Goal: Task Accomplishment & Management: Manage account settings

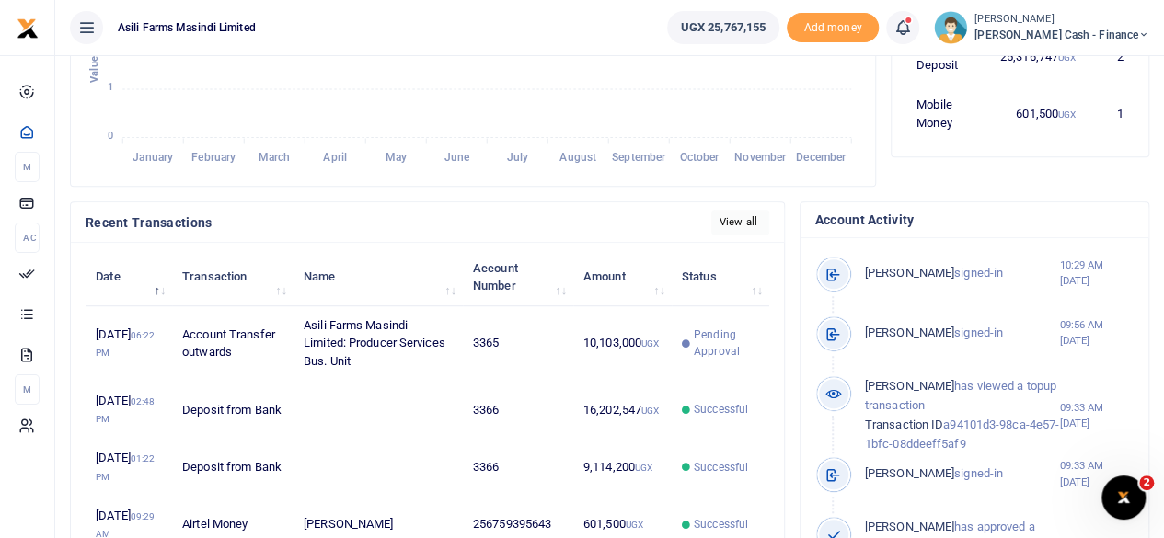
scroll to position [552, 0]
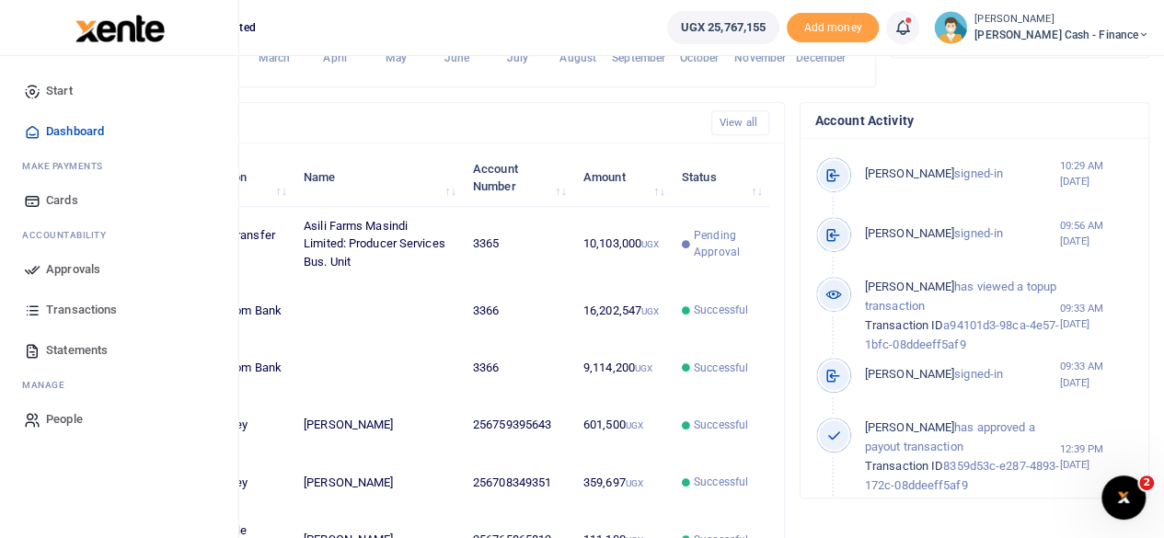
click at [52, 269] on span "Approvals" at bounding box center [73, 269] width 54 height 18
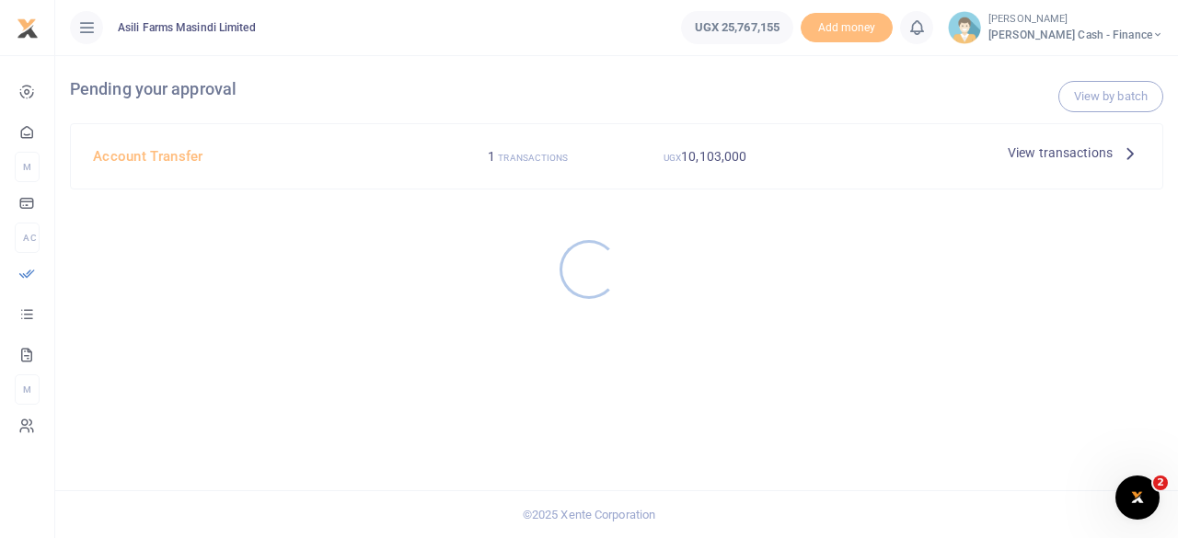
click at [1068, 157] on div at bounding box center [589, 269] width 1178 height 538
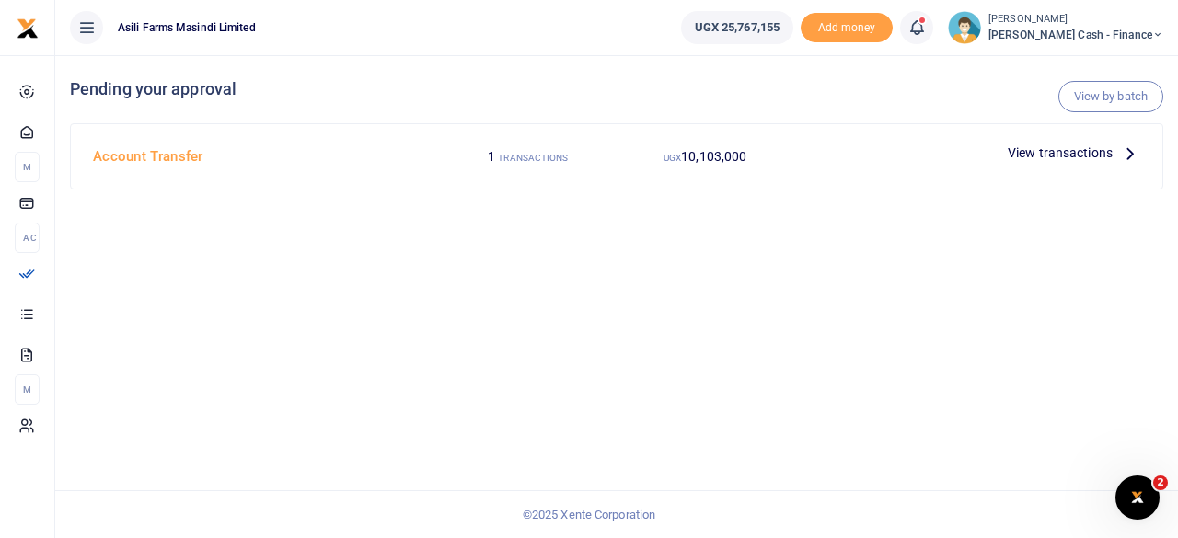
click at [1114, 156] on p "View transactions" at bounding box center [1074, 153] width 133 height 20
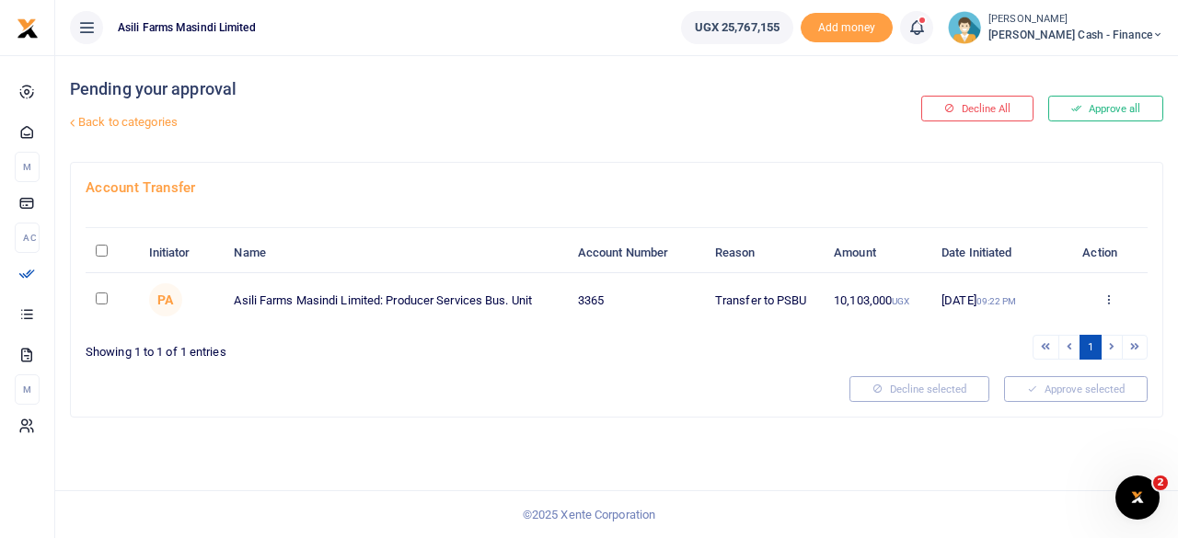
click at [107, 245] on input "\a \a : activate to sort column descending" at bounding box center [102, 251] width 12 height 12
checkbox input "true"
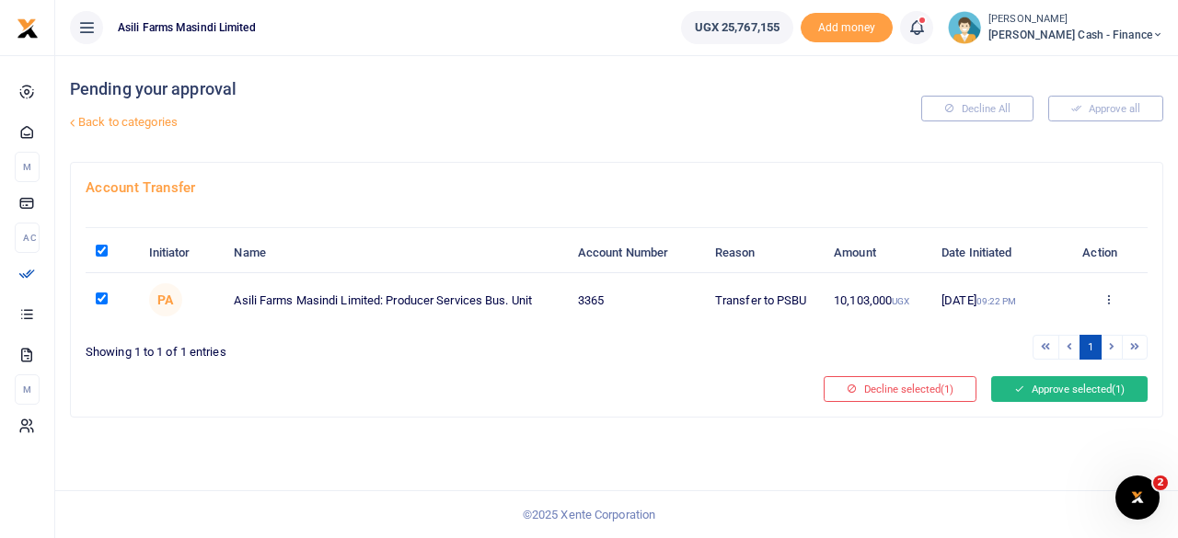
click at [1072, 384] on button "Approve selected (1)" at bounding box center [1069, 389] width 156 height 26
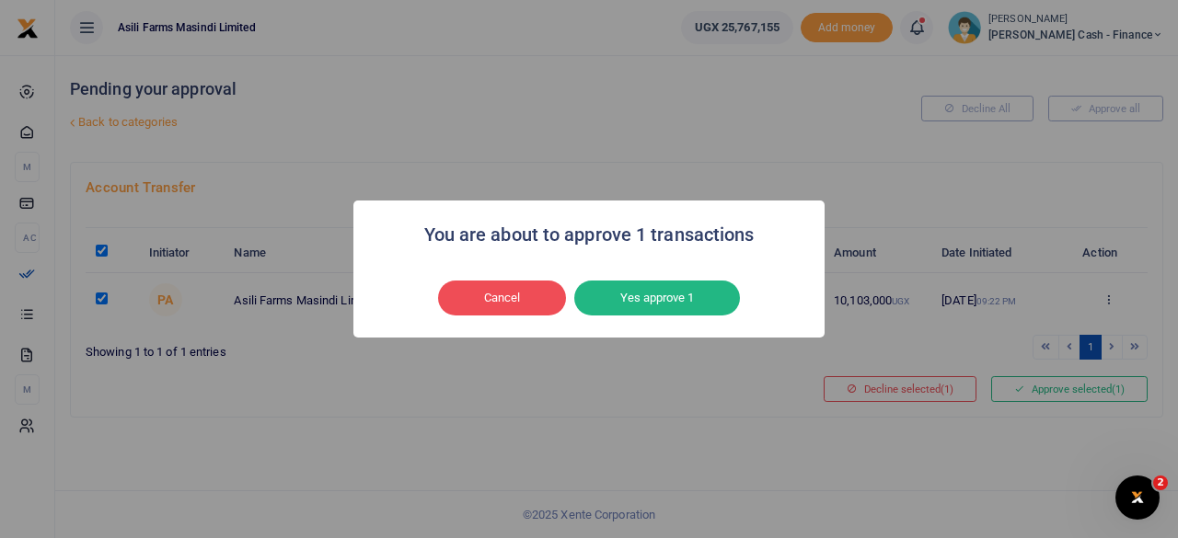
click at [721, 301] on button "Yes approve 1" at bounding box center [657, 298] width 166 height 35
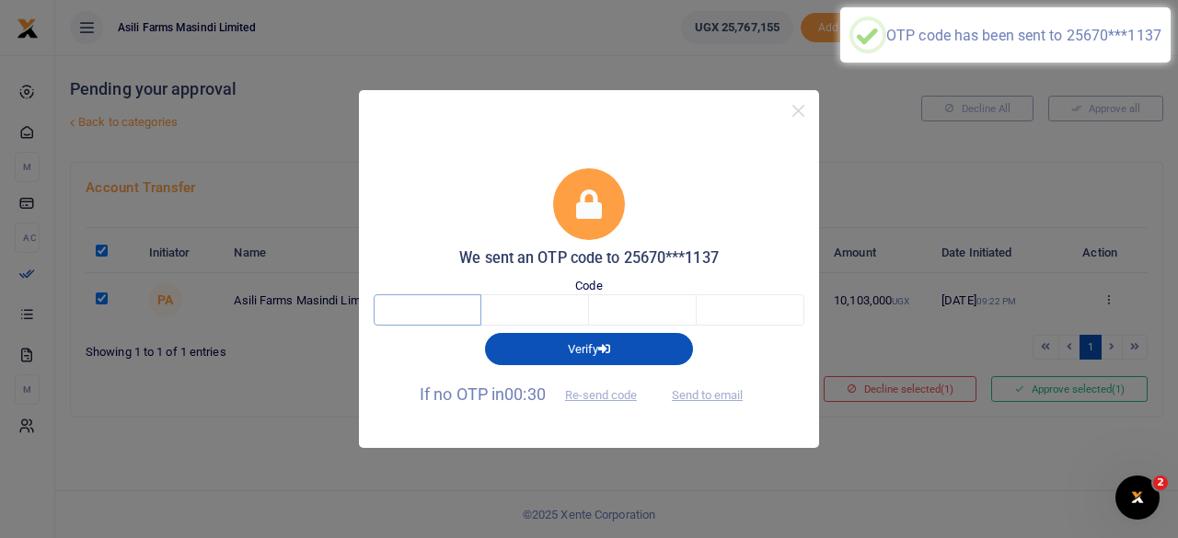
click at [420, 311] on input "text" at bounding box center [428, 309] width 108 height 31
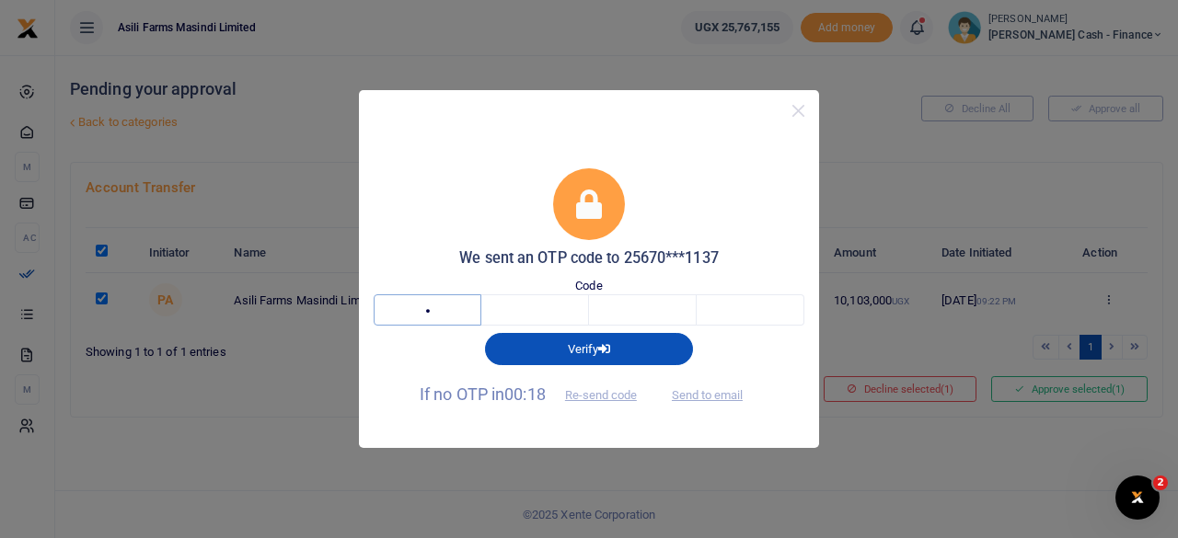
type input "9"
type input "0"
type input "6"
type input "0"
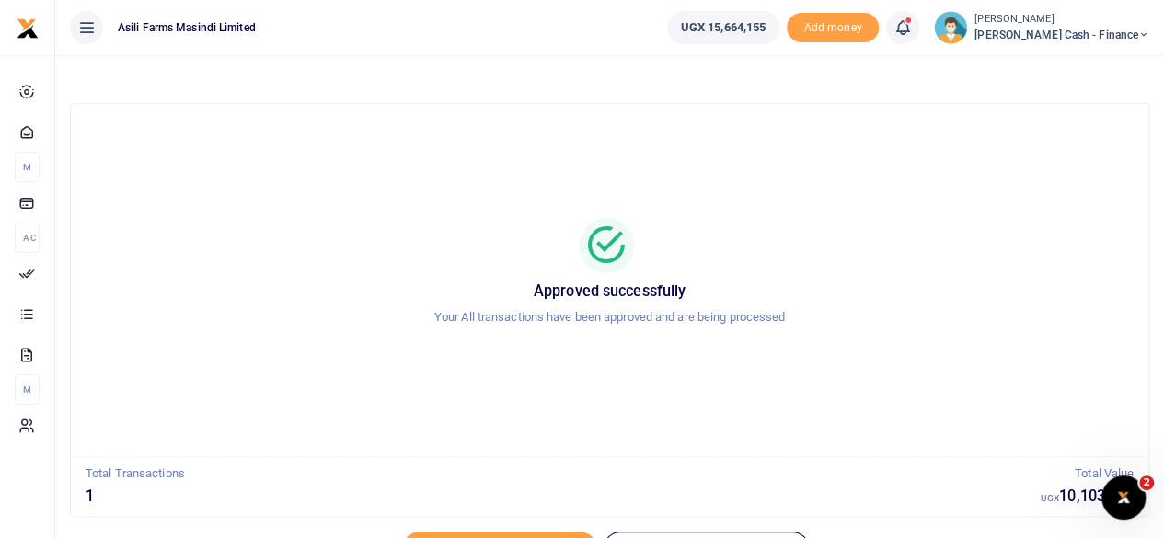
click at [1079, 30] on span "Petty Cash - Finance" at bounding box center [1062, 35] width 175 height 17
click at [1086, 68] on link "Switch accounts" at bounding box center [1017, 67] width 145 height 26
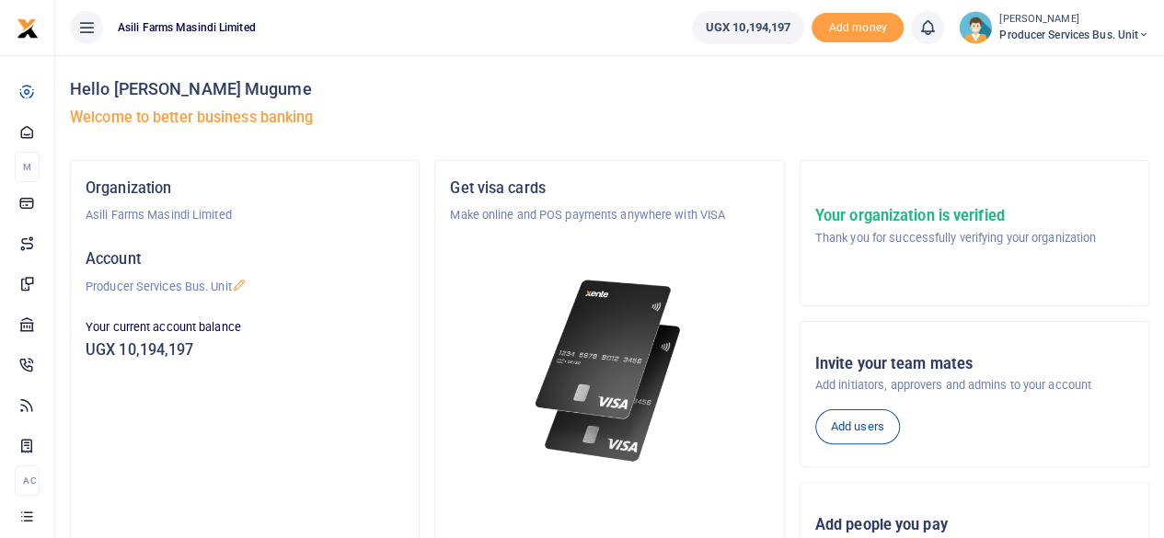
click at [1136, 36] on span "Producer Services Bus. Unit" at bounding box center [1074, 35] width 150 height 17
click at [1053, 168] on link "Logout" at bounding box center [1079, 169] width 145 height 26
